Goal: Task Accomplishment & Management: Complete application form

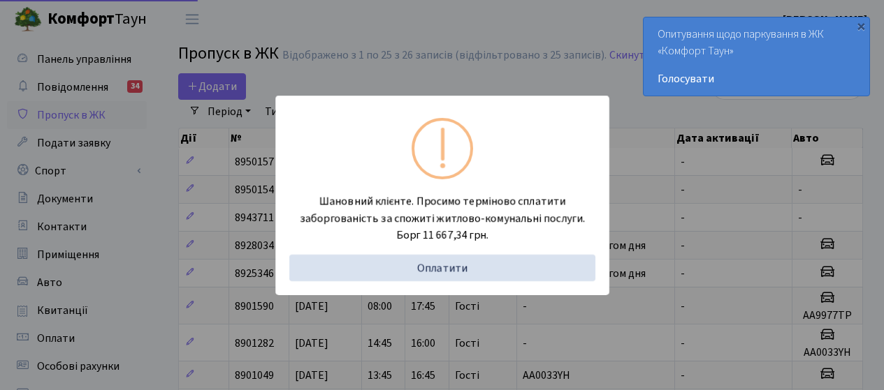
select select "25"
click at [413, 41] on div "Шановний клієнте. Просимо терміново сплатити заборгованість за спожиті житлово-…" at bounding box center [442, 195] width 884 height 390
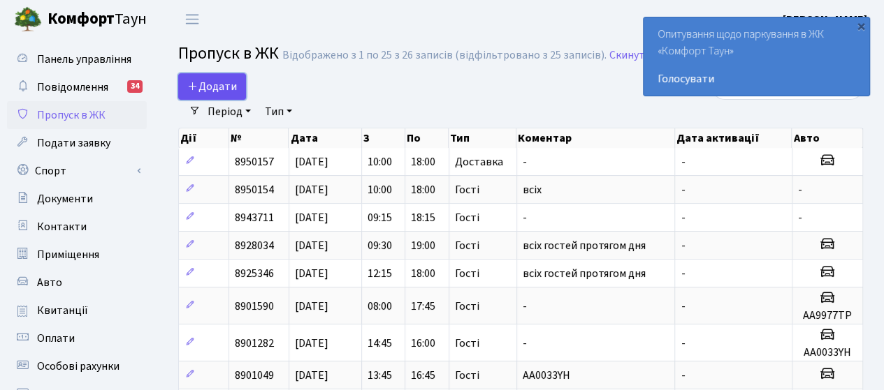
click at [204, 86] on span "Додати" at bounding box center [212, 86] width 50 height 15
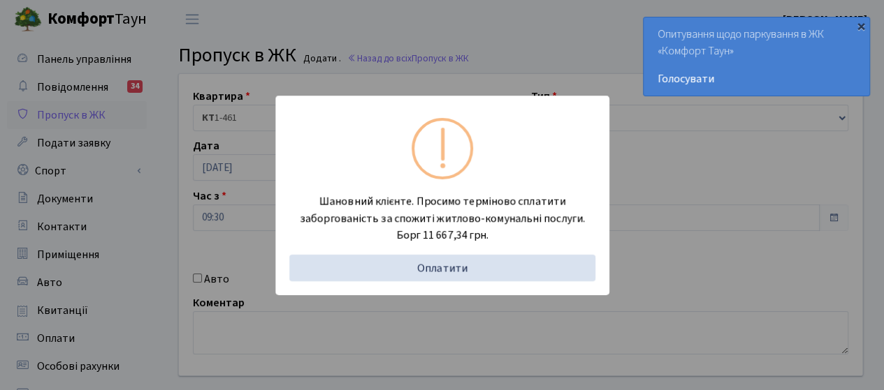
click at [858, 23] on div "×" at bounding box center [861, 26] width 14 height 14
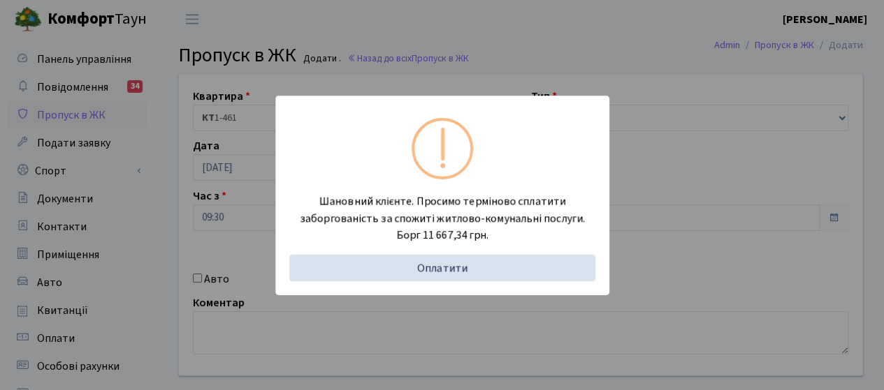
click at [379, 39] on div "Шановний клієнте. Просимо терміново сплатити заборгованість за спожиті житлово-…" at bounding box center [442, 195] width 884 height 390
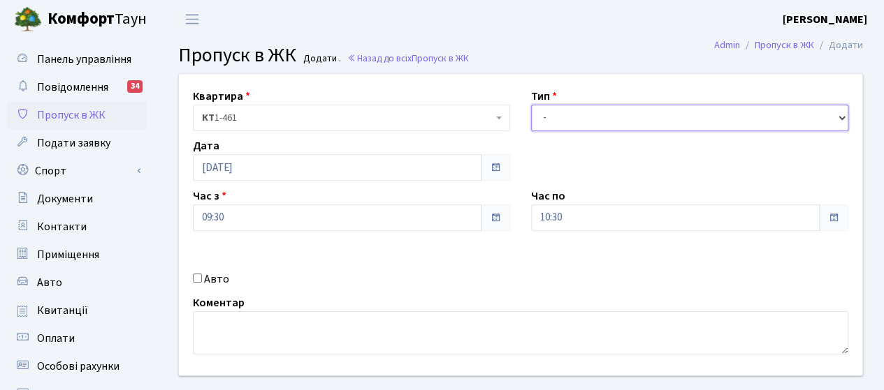
click at [573, 119] on select "- Доставка Таксі Гості Сервіс" at bounding box center [689, 118] width 317 height 27
select select "1"
click at [531, 105] on select "- Доставка Таксі Гості Сервіс" at bounding box center [689, 118] width 317 height 27
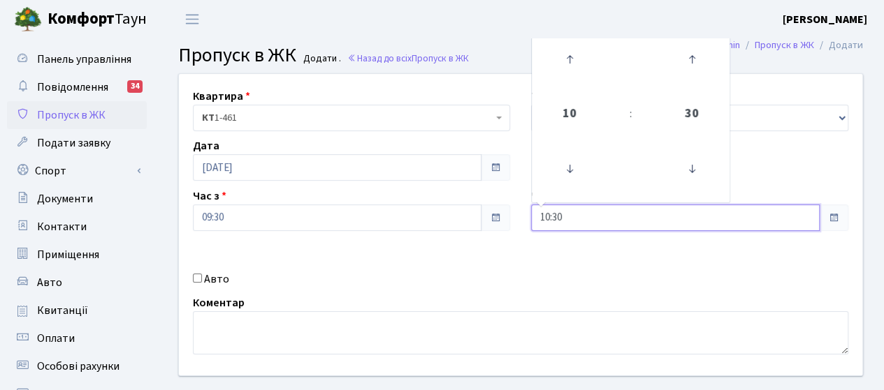
click at [587, 224] on input "10:30" at bounding box center [675, 218] width 288 height 27
click at [561, 175] on icon at bounding box center [569, 169] width 38 height 38
click at [564, 61] on icon at bounding box center [569, 60] width 38 height 38
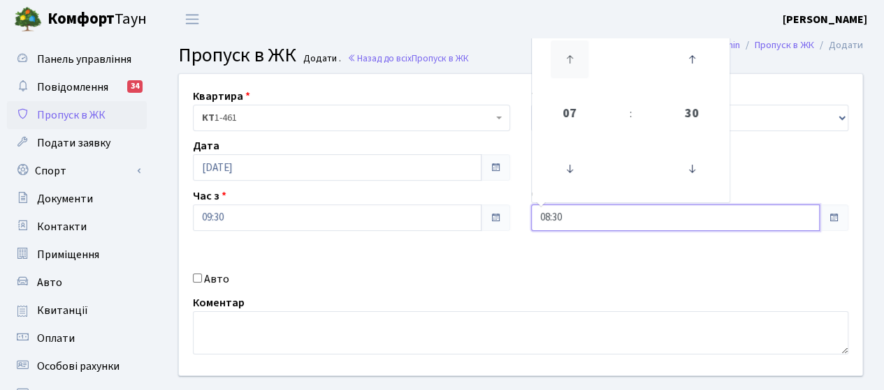
click at [565, 61] on icon at bounding box center [569, 60] width 38 height 38
click at [566, 61] on icon at bounding box center [569, 60] width 38 height 38
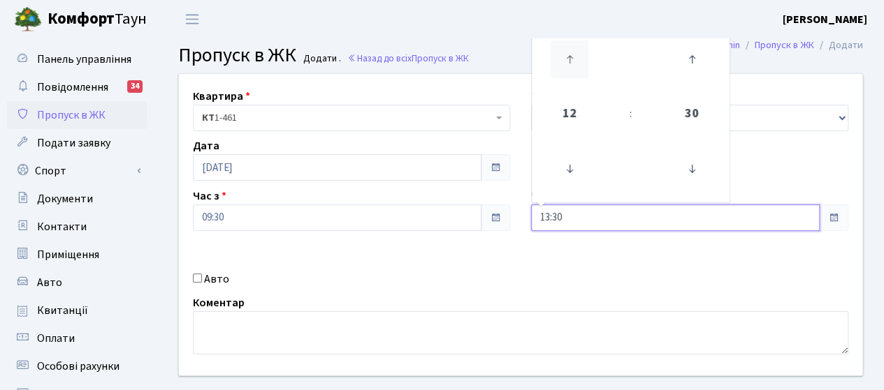
click at [566, 61] on icon at bounding box center [569, 60] width 38 height 38
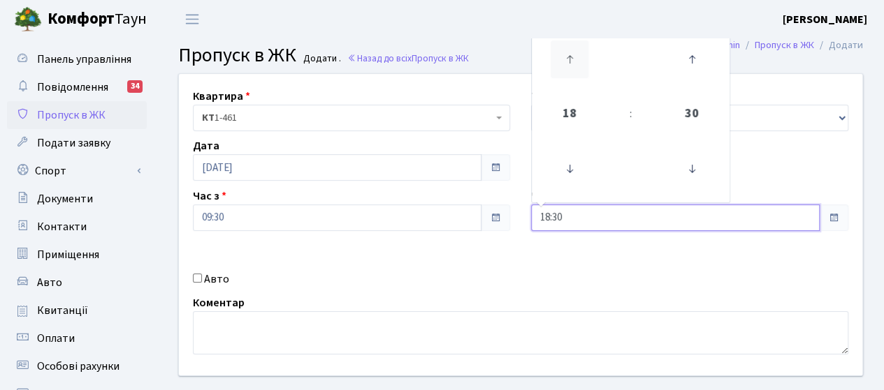
click at [566, 61] on icon at bounding box center [569, 60] width 38 height 38
click at [571, 172] on icon at bounding box center [569, 169] width 38 height 38
click at [563, 58] on icon at bounding box center [569, 60] width 38 height 38
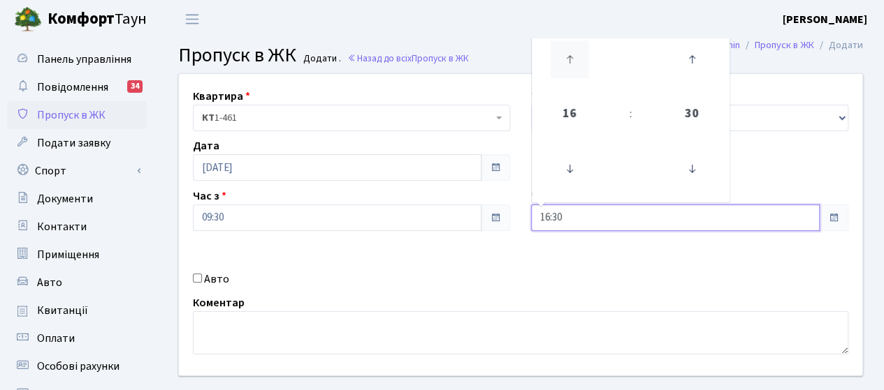
type input "17:30"
